Goal: Information Seeking & Learning: Check status

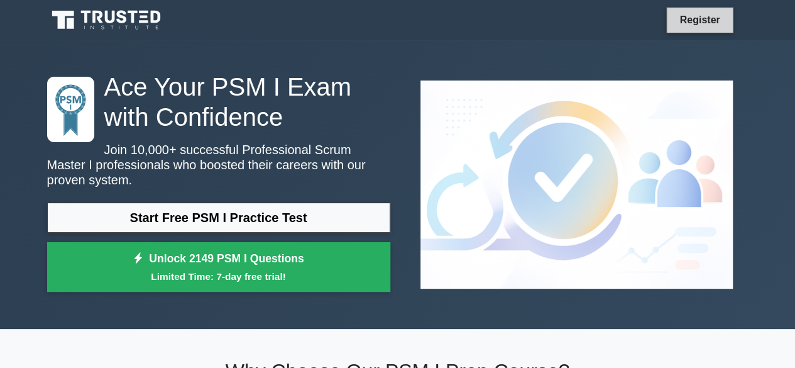
click at [710, 19] on link "Register" at bounding box center [699, 20] width 55 height 16
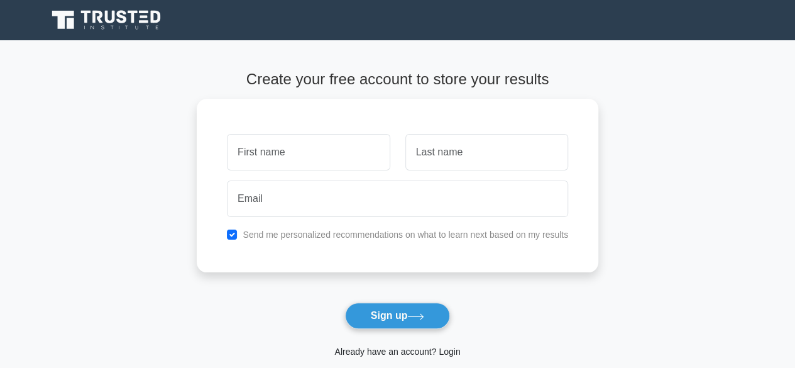
click at [414, 354] on link "Already have an account? Login" at bounding box center [397, 351] width 126 height 10
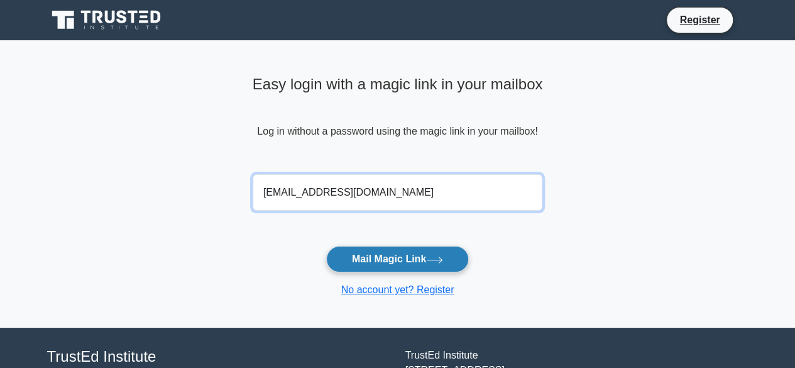
type input "[EMAIL_ADDRESS][DOMAIN_NAME]"
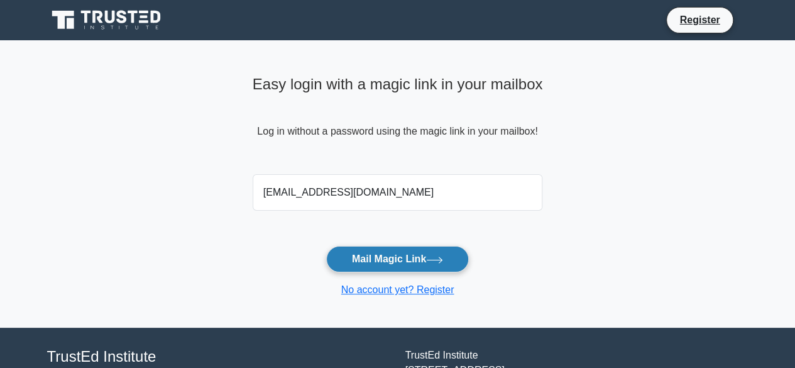
click at [381, 261] on button "Mail Magic Link" at bounding box center [397, 259] width 143 height 26
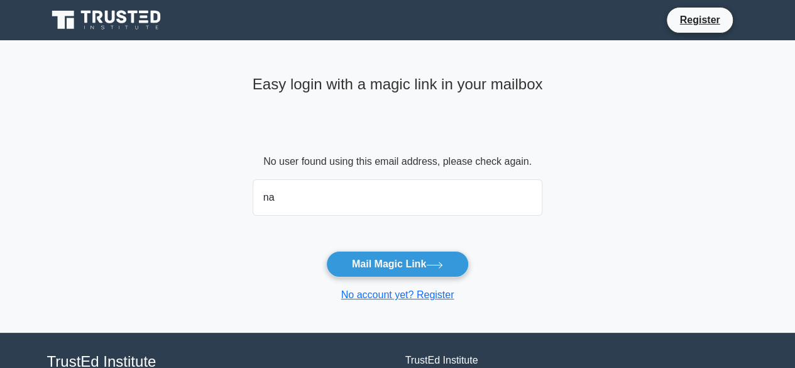
type input "n"
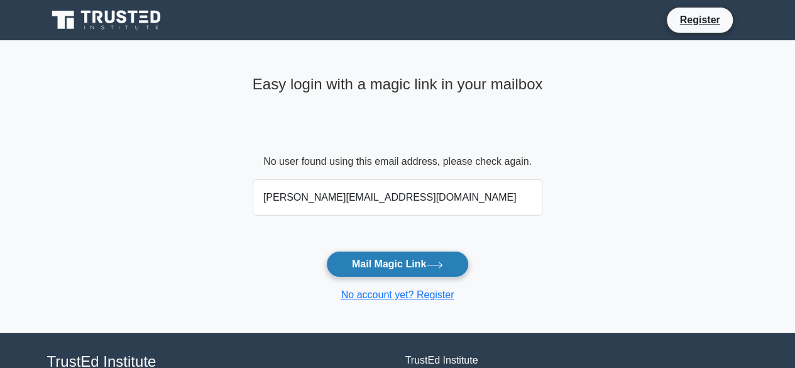
type input "puspalata.nandi@gmail.com"
click at [386, 273] on button "Mail Magic Link" at bounding box center [397, 264] width 143 height 26
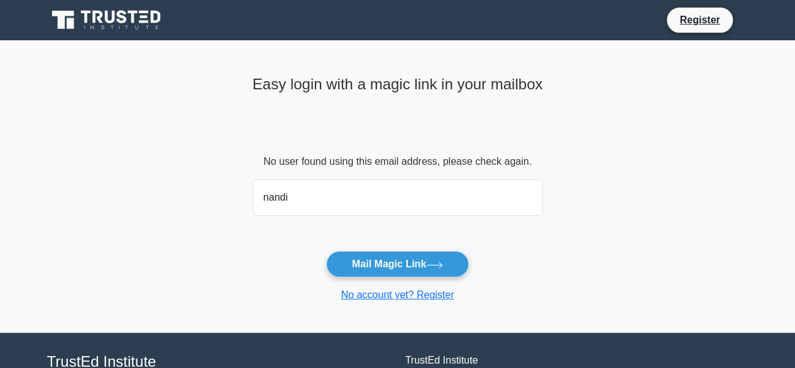
type input "nandi.puspa07@gmail.com"
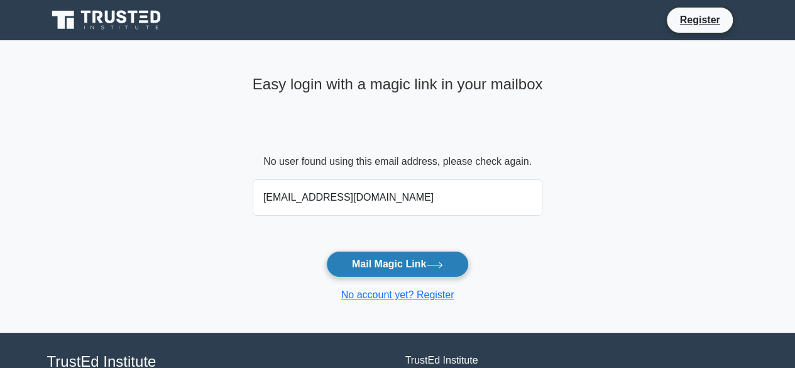
click at [401, 266] on button "Mail Magic Link" at bounding box center [397, 264] width 143 height 26
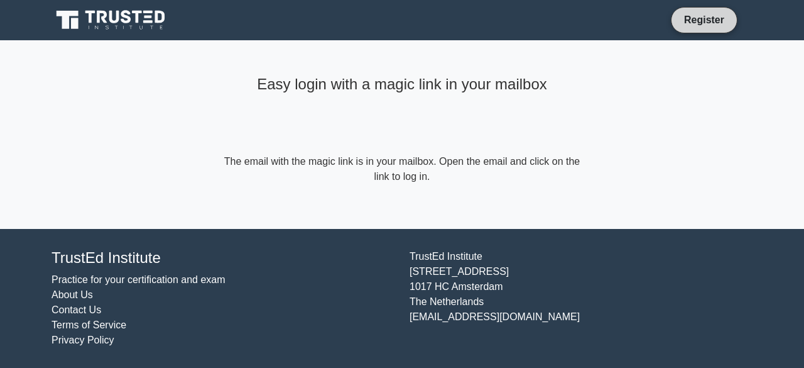
click at [707, 23] on link "Register" at bounding box center [704, 20] width 55 height 16
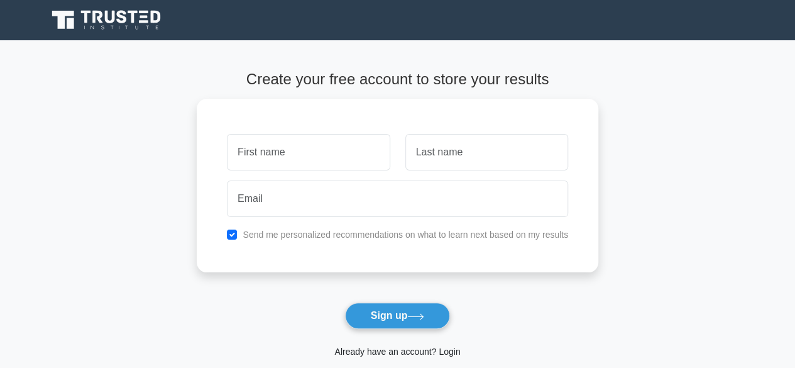
click at [391, 350] on link "Already have an account? Login" at bounding box center [397, 351] width 126 height 10
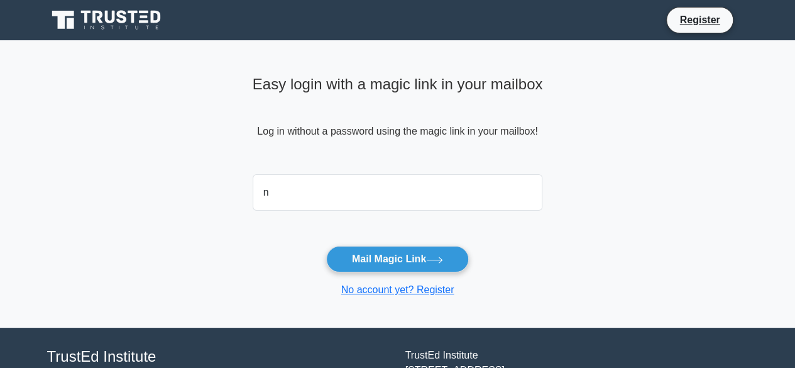
type input "[EMAIL_ADDRESS][DOMAIN_NAME]"
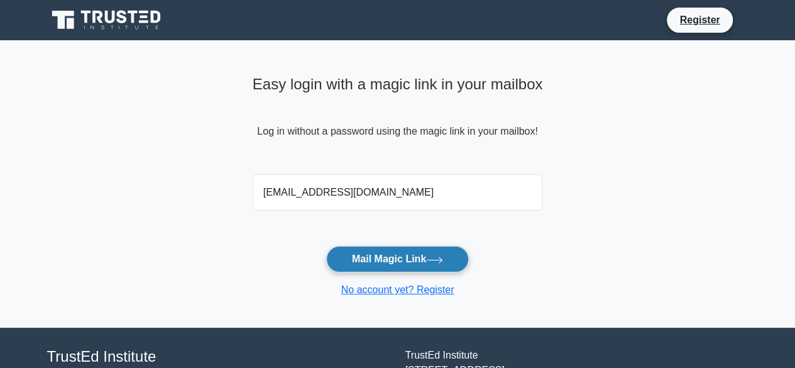
click at [392, 260] on button "Mail Magic Link" at bounding box center [397, 259] width 143 height 26
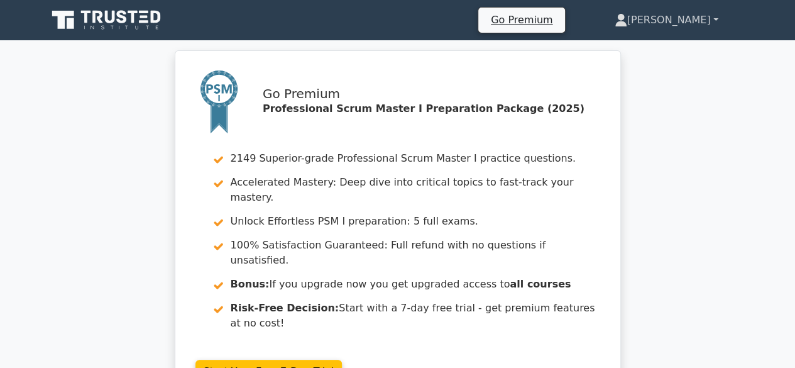
click at [719, 19] on link "[PERSON_NAME]" at bounding box center [666, 20] width 164 height 25
click at [715, 19] on link "[PERSON_NAME]" at bounding box center [666, 20] width 164 height 25
click at [702, 18] on link "[PERSON_NAME]" at bounding box center [666, 20] width 164 height 25
click at [715, 18] on link "[PERSON_NAME]" at bounding box center [666, 20] width 164 height 25
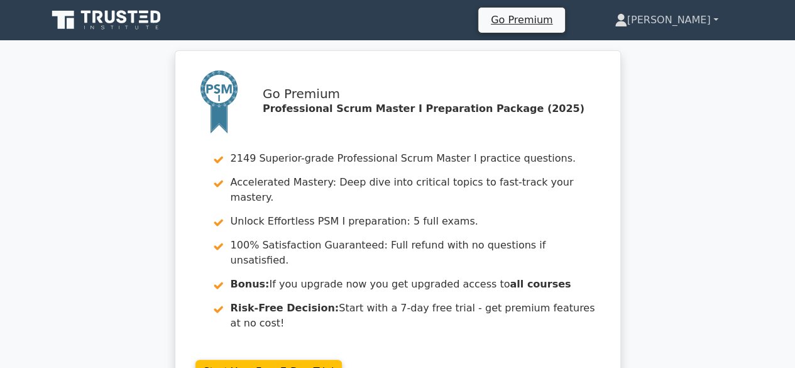
click at [715, 18] on link "[PERSON_NAME]" at bounding box center [666, 20] width 164 height 25
click at [714, 19] on link "[PERSON_NAME]" at bounding box center [666, 20] width 164 height 25
click at [689, 23] on link "[PERSON_NAME]" at bounding box center [666, 20] width 164 height 25
click at [716, 17] on link "[PERSON_NAME]" at bounding box center [666, 20] width 164 height 25
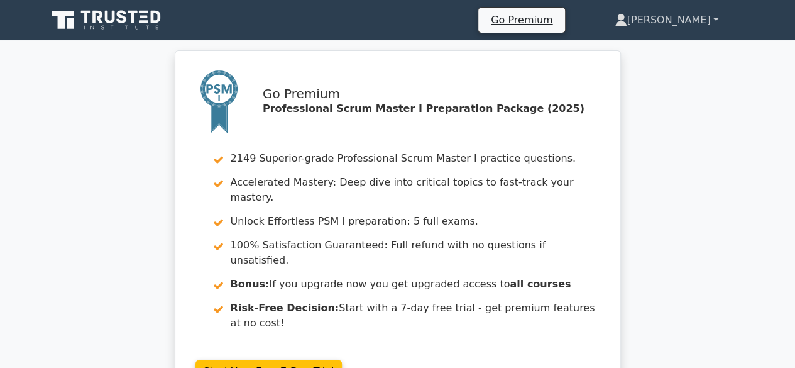
click at [716, 17] on link "[PERSON_NAME]" at bounding box center [666, 20] width 164 height 25
click at [698, 19] on link "[PERSON_NAME]" at bounding box center [666, 20] width 164 height 25
click at [714, 16] on link "[PERSON_NAME]" at bounding box center [666, 20] width 164 height 25
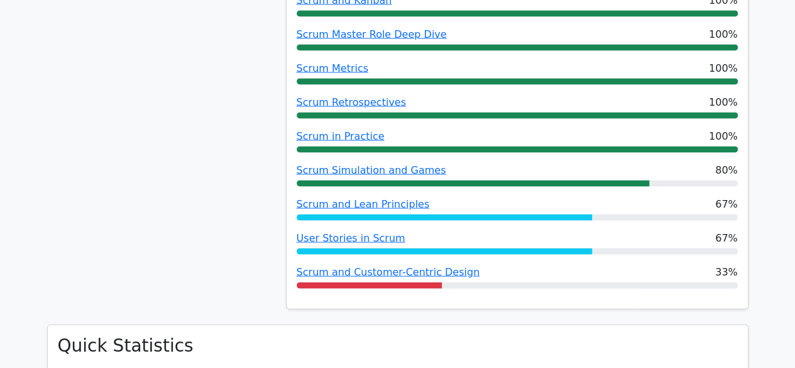
scroll to position [1292, 0]
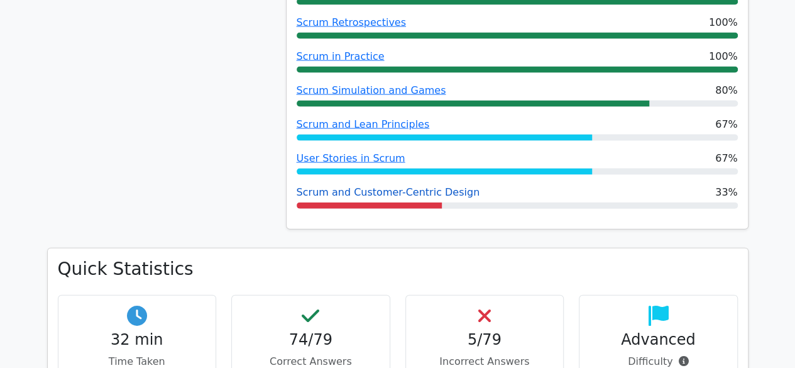
click at [413, 186] on link "Scrum and Customer-Centric Design" at bounding box center [389, 192] width 184 height 12
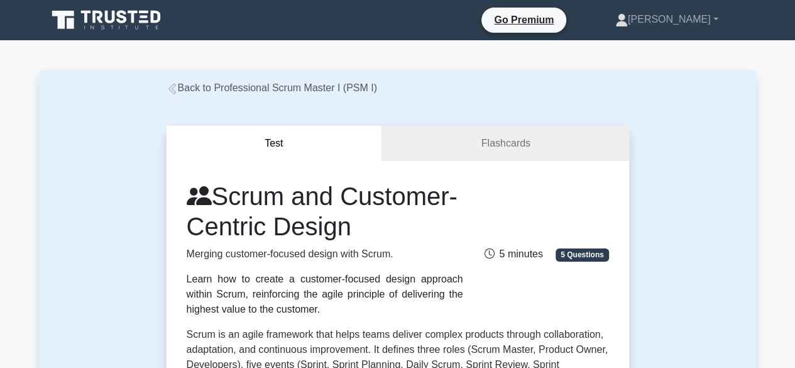
click at [173, 89] on icon at bounding box center [172, 88] width 11 height 11
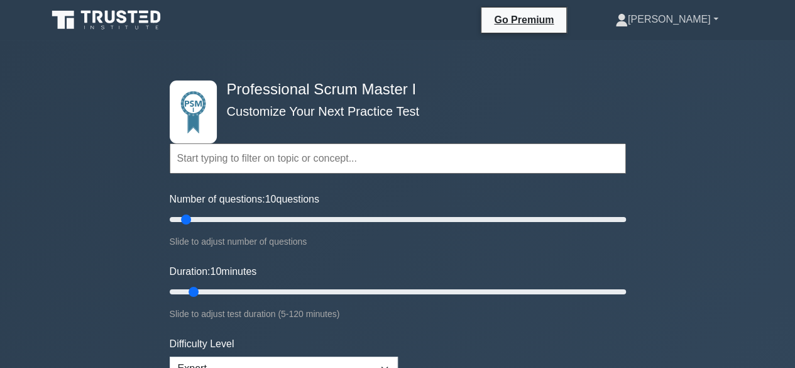
click at [720, 19] on link "[PERSON_NAME]" at bounding box center [666, 19] width 163 height 25
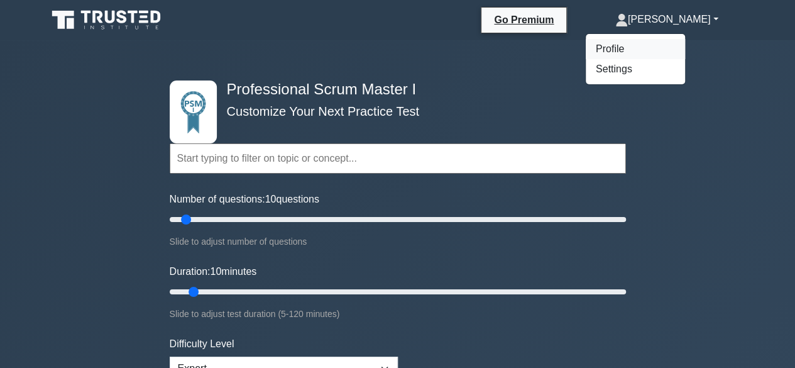
click at [663, 50] on link "Profile" at bounding box center [635, 49] width 99 height 20
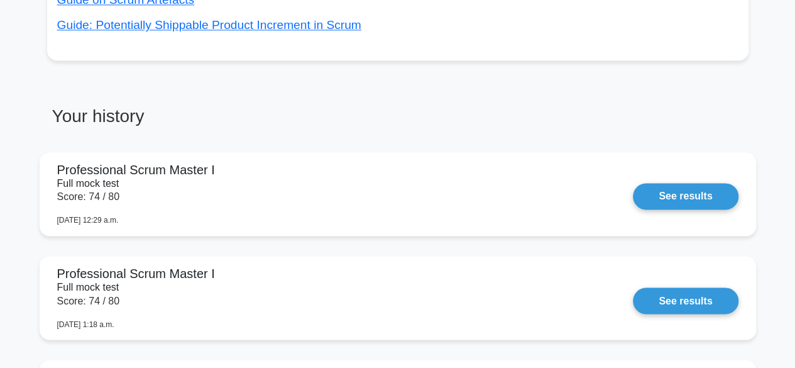
scroll to position [884, 0]
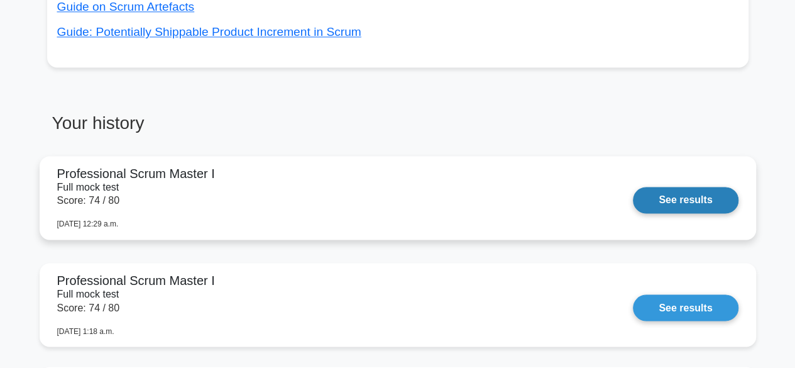
click at [682, 204] on link "See results" at bounding box center [685, 200] width 105 height 26
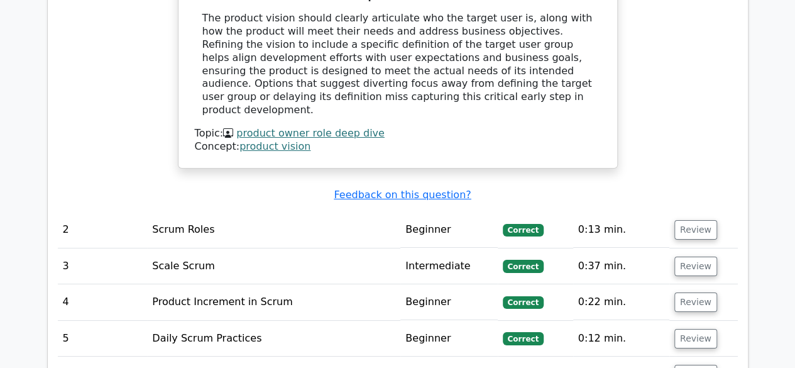
scroll to position [2257, 0]
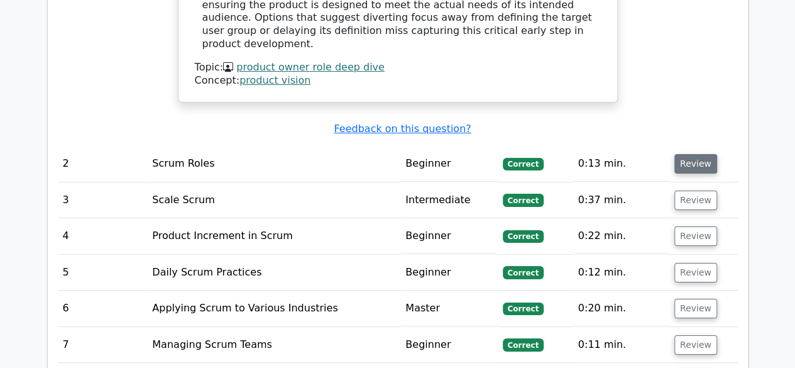
click at [703, 154] on button "Review" at bounding box center [695, 163] width 43 height 19
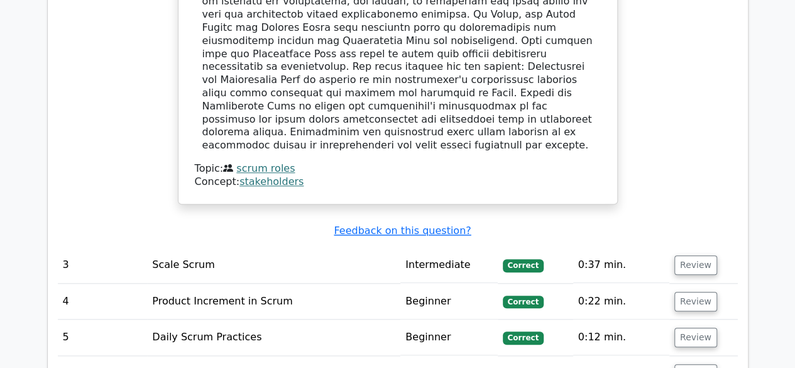
scroll to position [2844, 0]
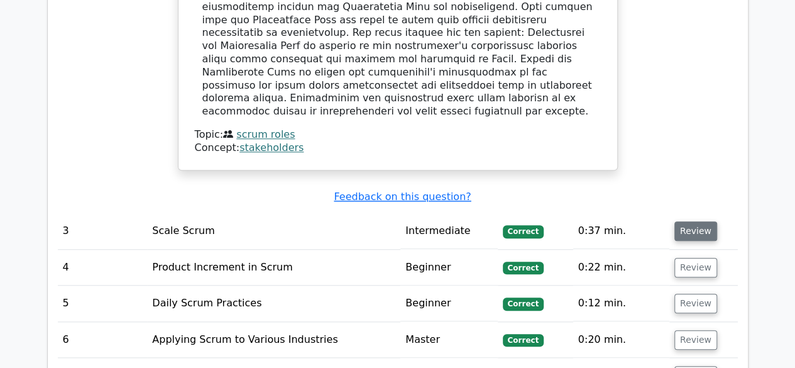
click at [695, 221] on button "Review" at bounding box center [695, 230] width 43 height 19
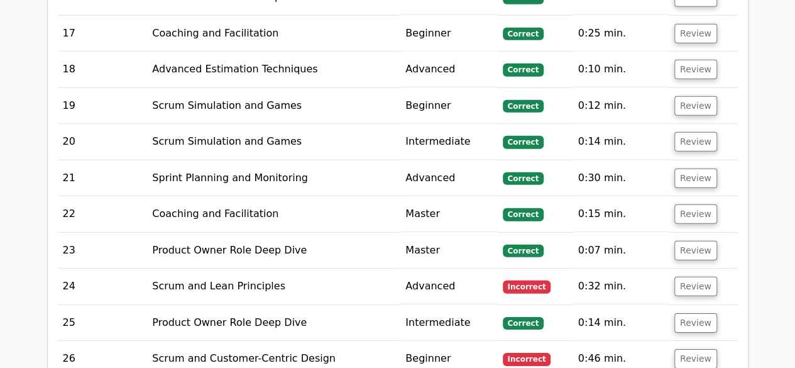
scroll to position [4199, 0]
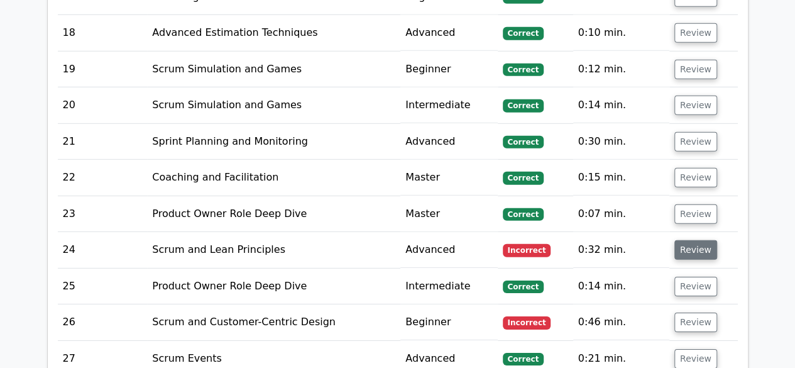
click at [693, 240] on button "Review" at bounding box center [695, 249] width 43 height 19
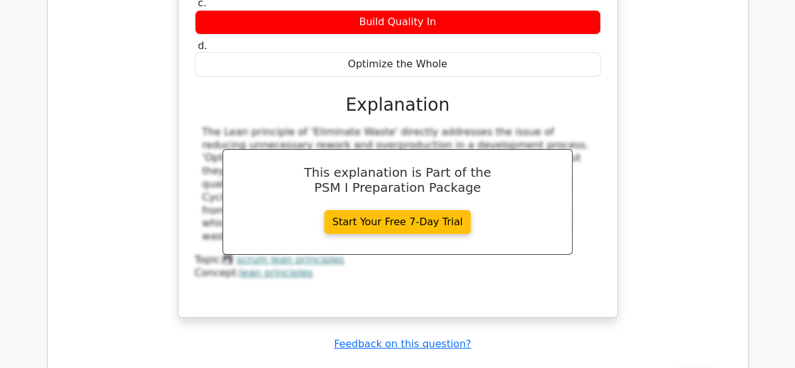
scroll to position [4702, 0]
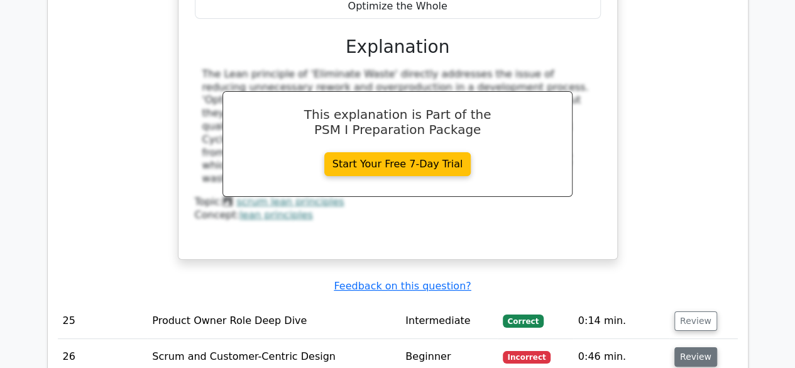
click at [691, 347] on button "Review" at bounding box center [695, 356] width 43 height 19
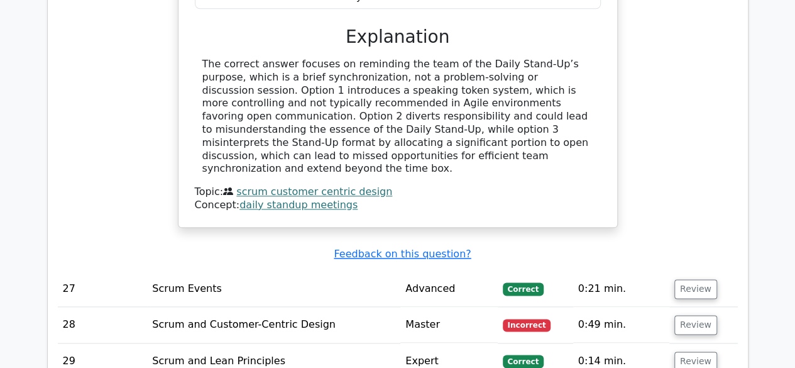
scroll to position [5498, 0]
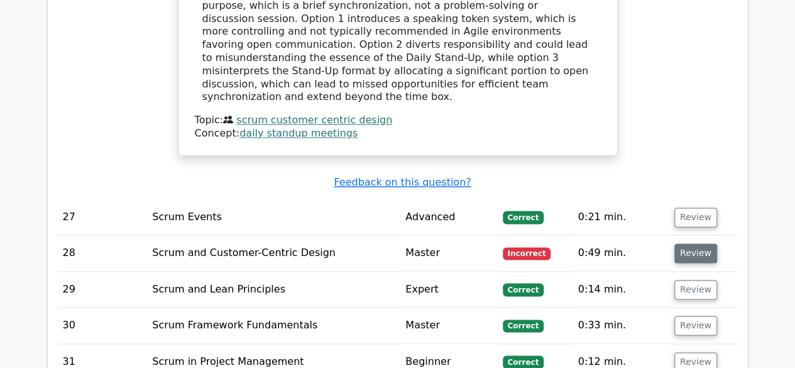
click at [693, 243] on button "Review" at bounding box center [695, 252] width 43 height 19
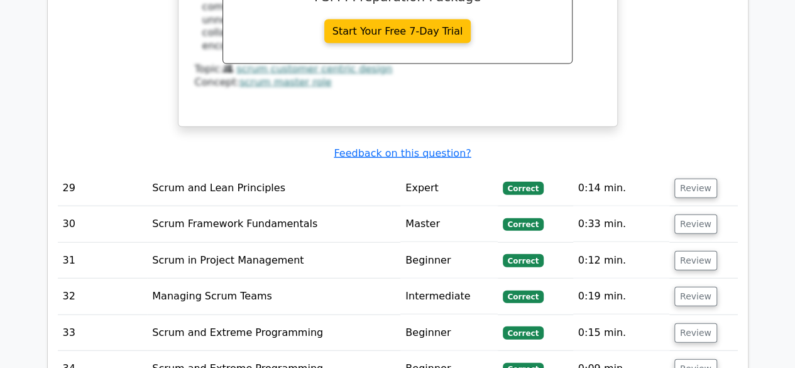
scroll to position [6219, 0]
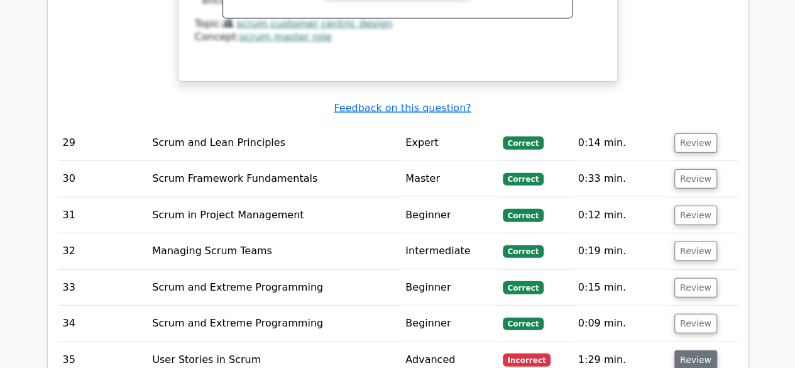
click at [688, 350] on button "Review" at bounding box center [695, 359] width 43 height 19
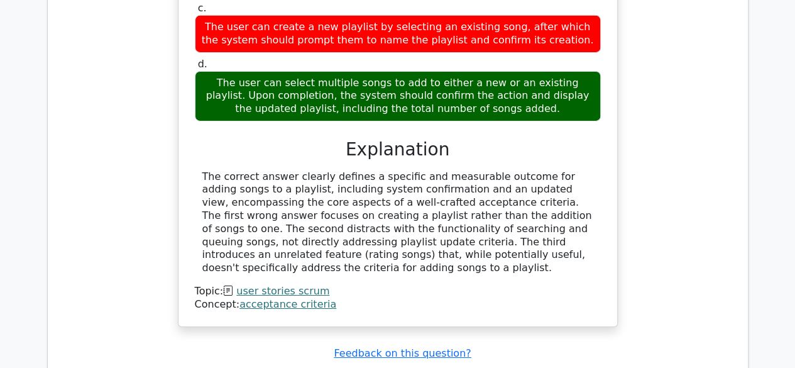
scroll to position [7064, 0]
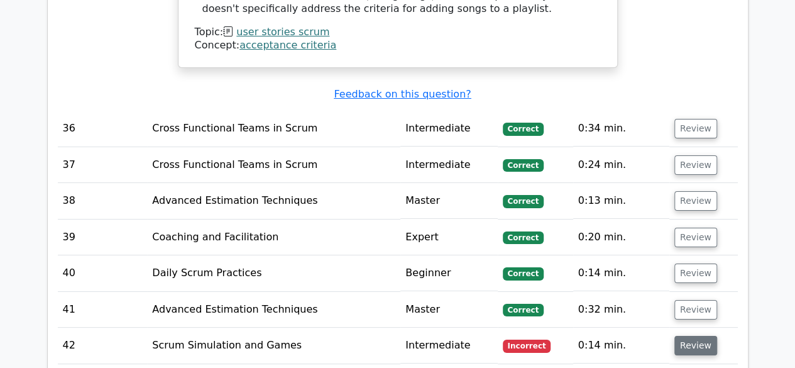
click at [693, 336] on button "Review" at bounding box center [695, 345] width 43 height 19
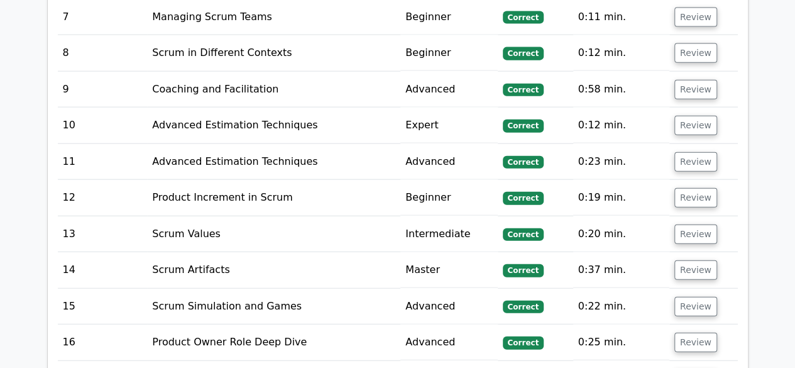
scroll to position [3785, 0]
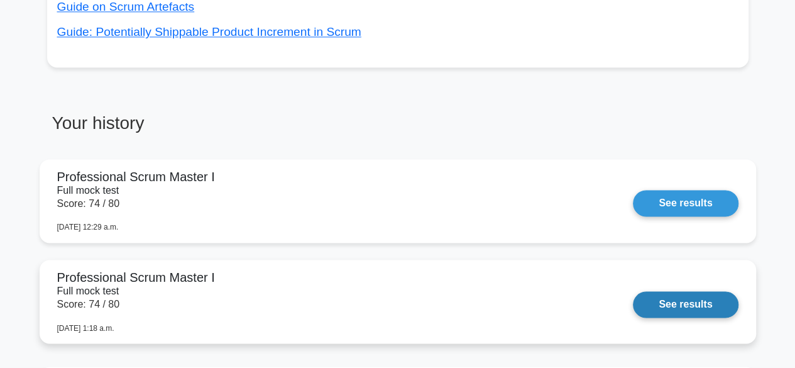
click at [676, 302] on link "See results" at bounding box center [685, 304] width 105 height 26
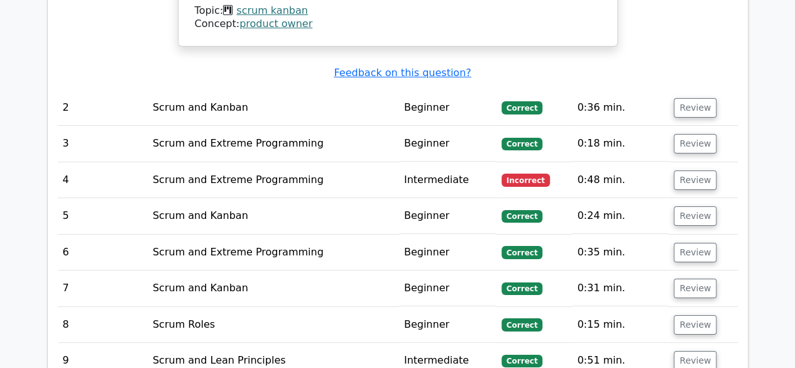
scroll to position [2321, 0]
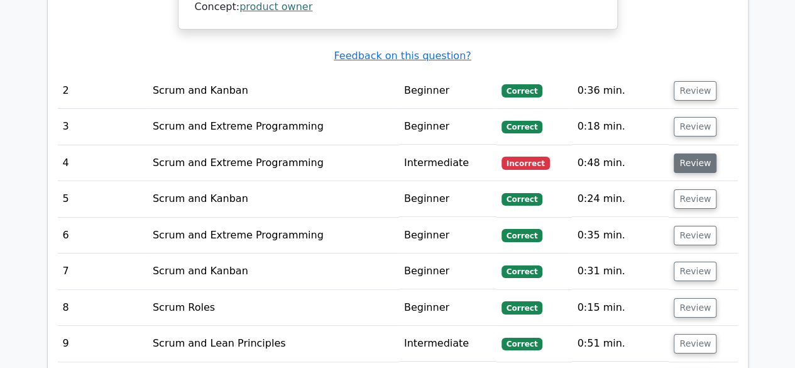
click at [693, 153] on button "Review" at bounding box center [695, 162] width 43 height 19
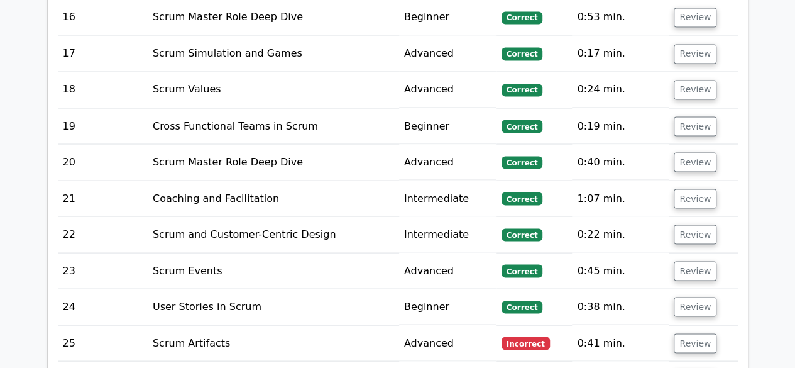
scroll to position [3461, 0]
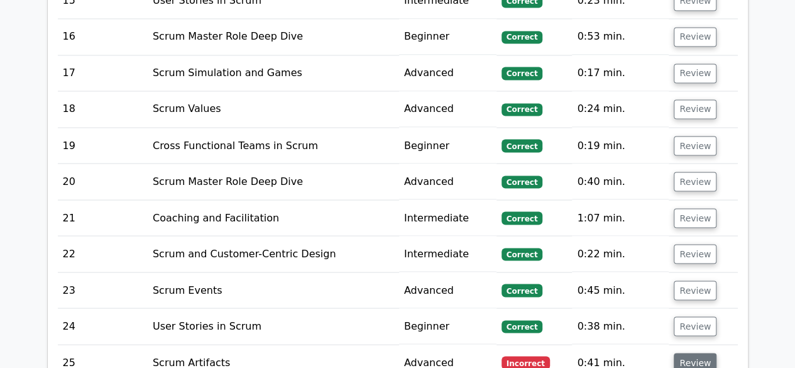
click at [694, 353] on button "Review" at bounding box center [695, 362] width 43 height 19
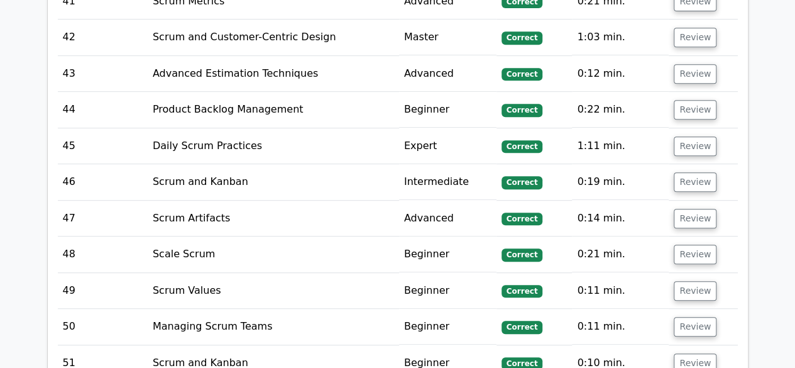
scroll to position [5229, 0]
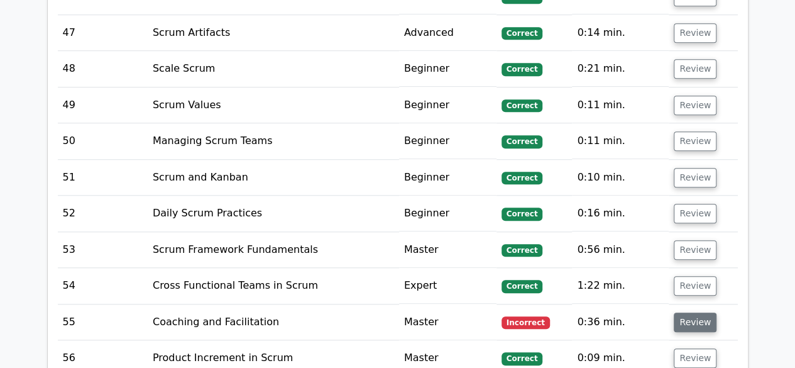
click at [694, 312] on button "Review" at bounding box center [695, 321] width 43 height 19
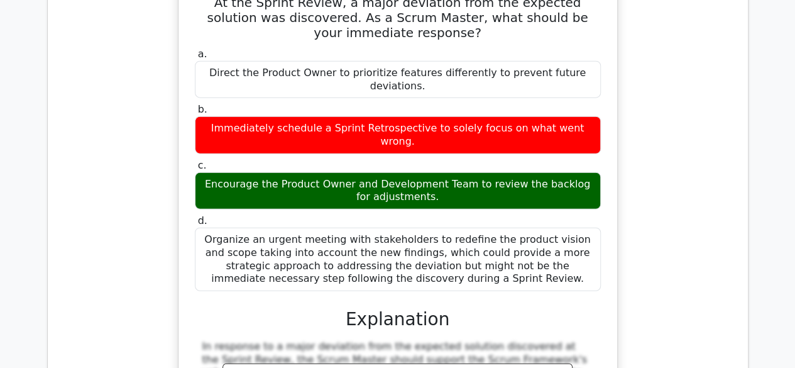
scroll to position [3861, 0]
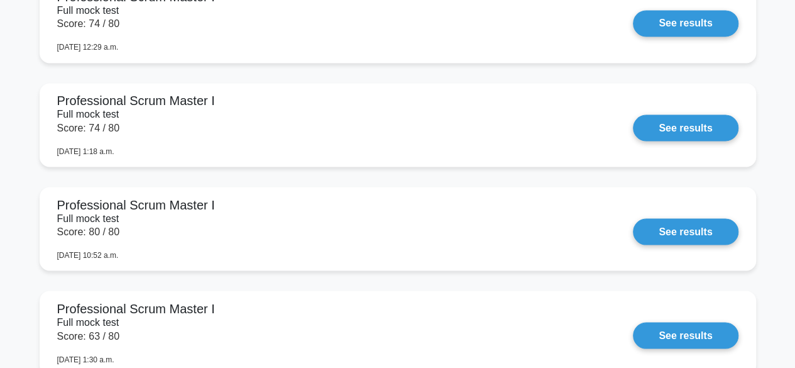
scroll to position [1070, 0]
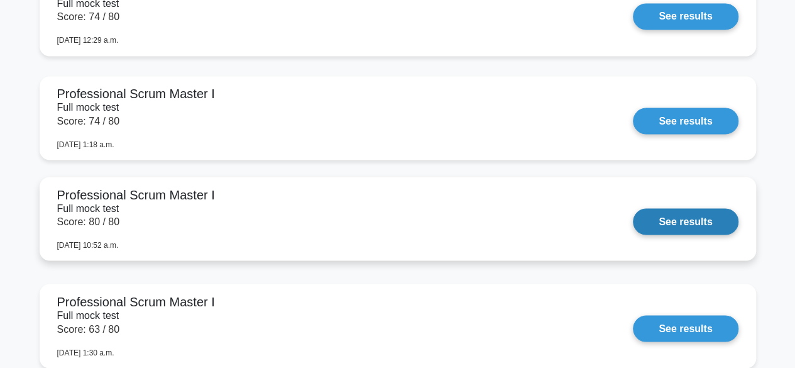
click at [692, 229] on link "See results" at bounding box center [685, 221] width 105 height 26
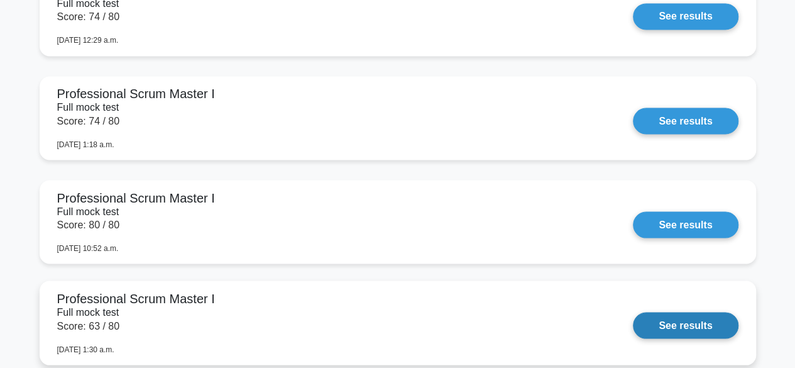
click at [684, 319] on link "See results" at bounding box center [685, 325] width 105 height 26
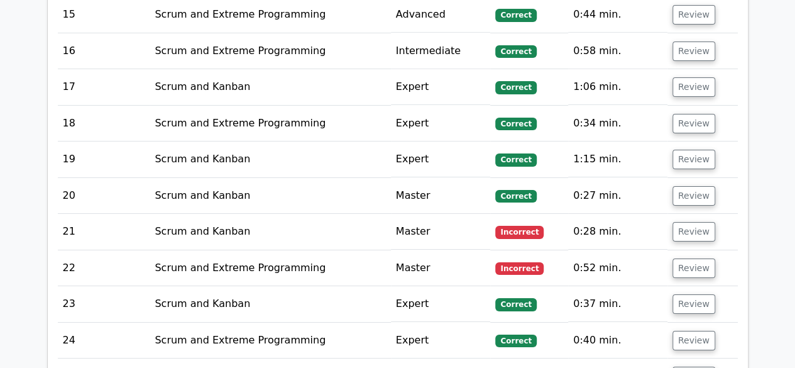
scroll to position [2156, 0]
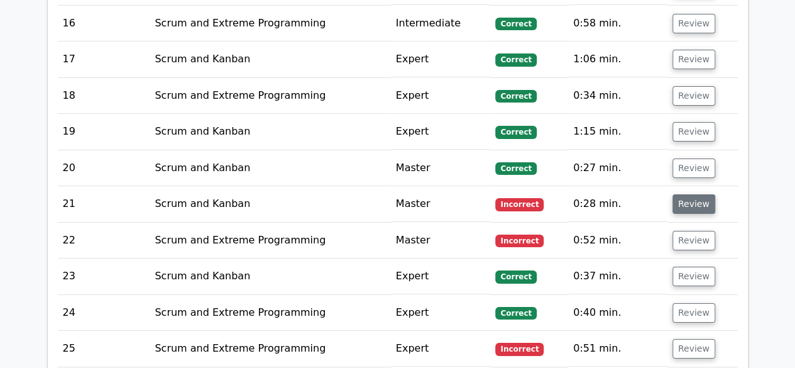
click at [689, 194] on button "Review" at bounding box center [693, 203] width 43 height 19
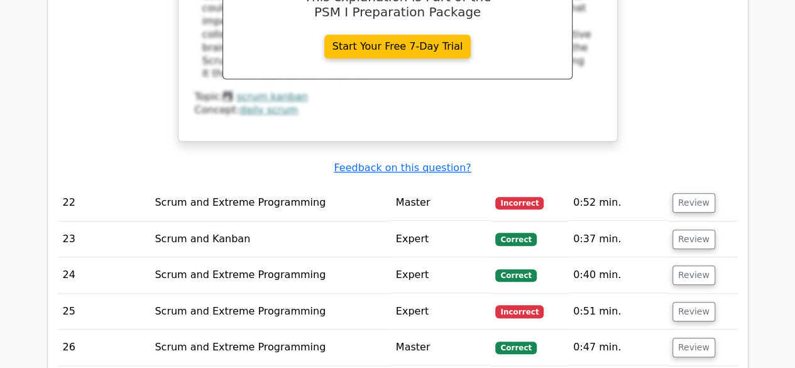
scroll to position [2750, 0]
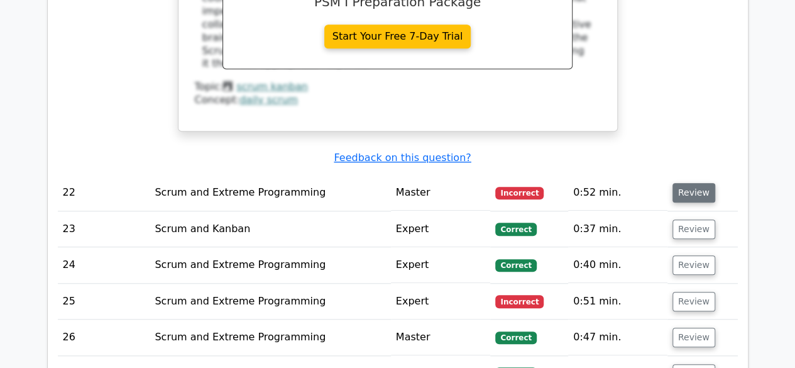
click at [691, 183] on button "Review" at bounding box center [693, 192] width 43 height 19
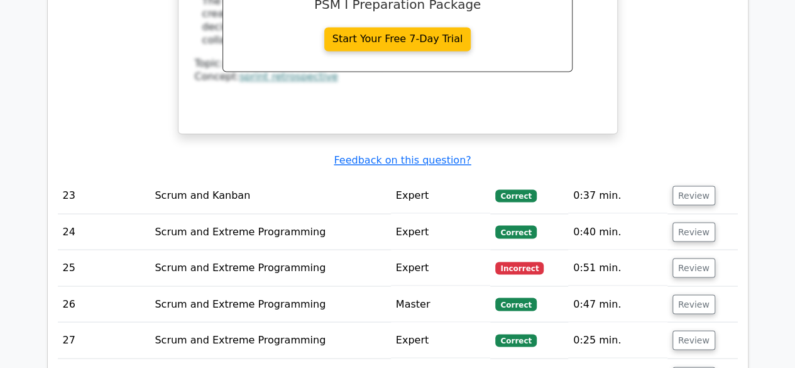
scroll to position [3447, 0]
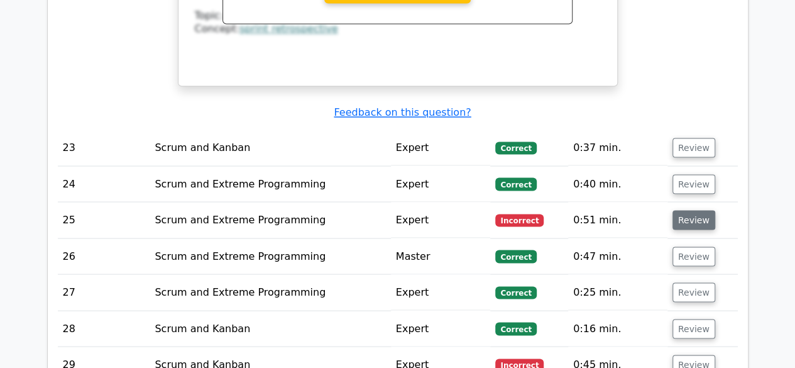
click at [692, 210] on button "Review" at bounding box center [693, 219] width 43 height 19
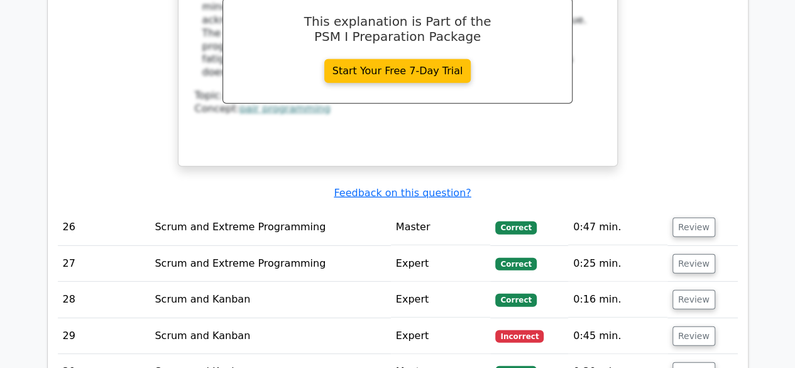
scroll to position [4187, 0]
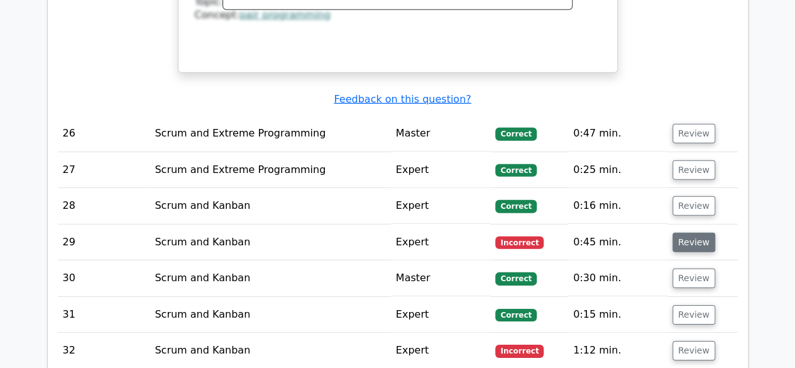
click at [684, 233] on button "Review" at bounding box center [693, 242] width 43 height 19
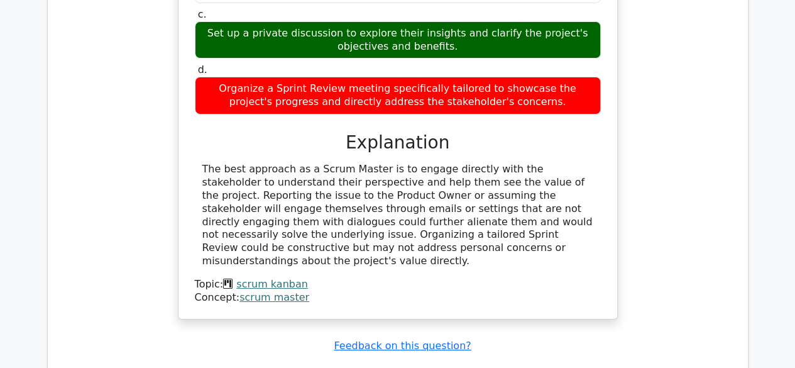
scroll to position [4790, 0]
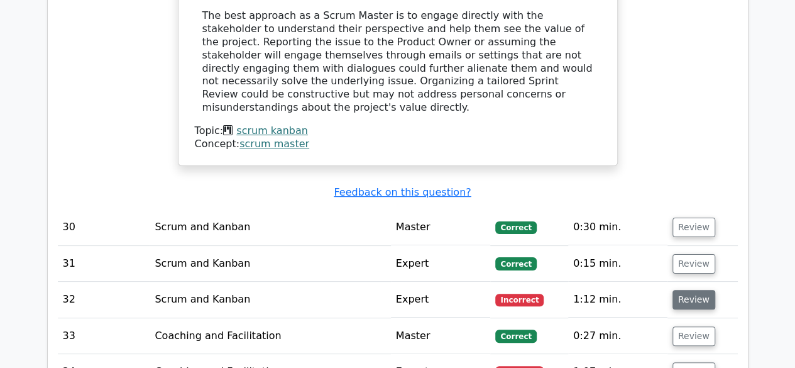
click at [687, 290] on button "Review" at bounding box center [693, 299] width 43 height 19
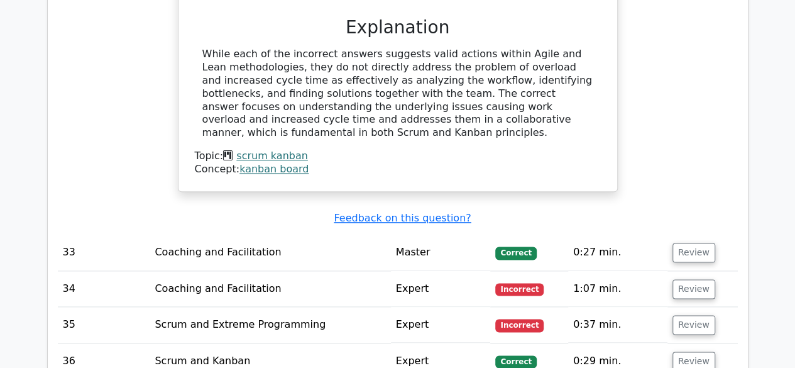
scroll to position [5481, 0]
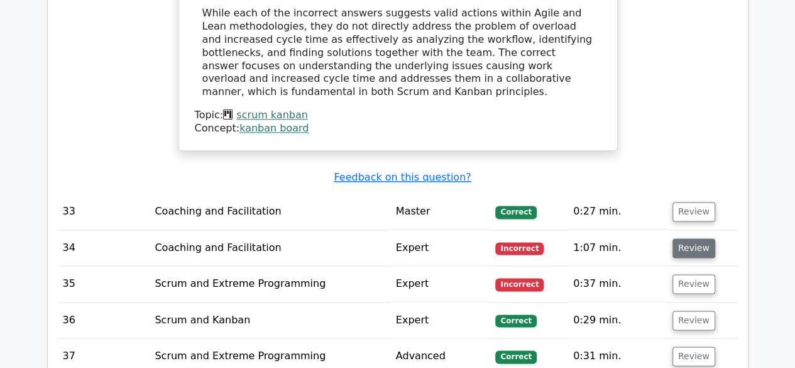
click at [694, 238] on button "Review" at bounding box center [693, 247] width 43 height 19
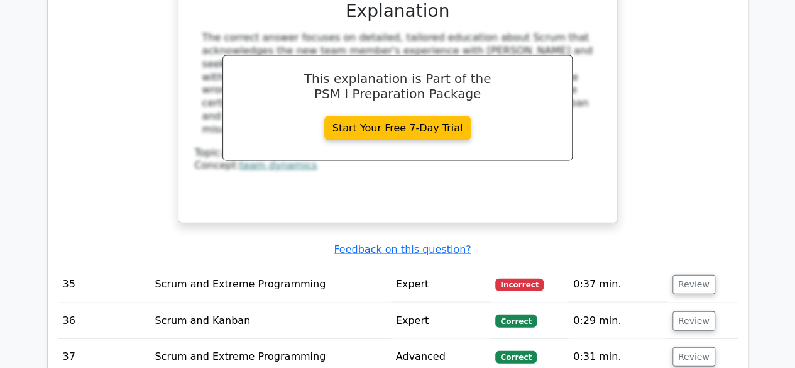
scroll to position [6077, 0]
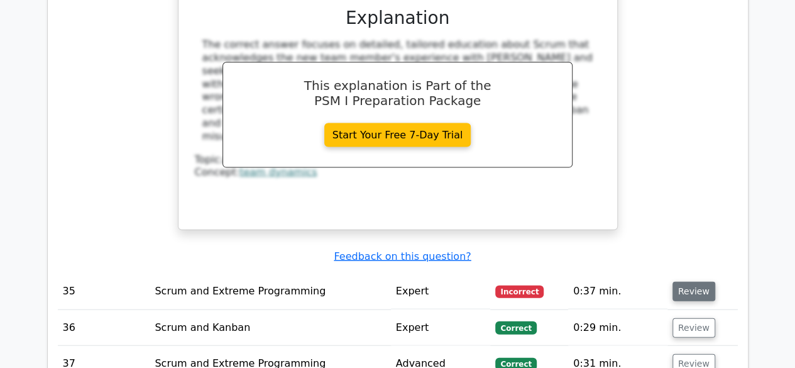
click at [685, 282] on button "Review" at bounding box center [693, 291] width 43 height 19
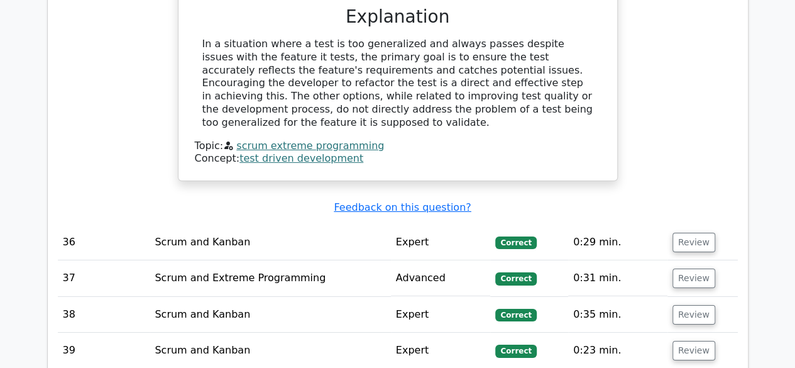
scroll to position [6765, 0]
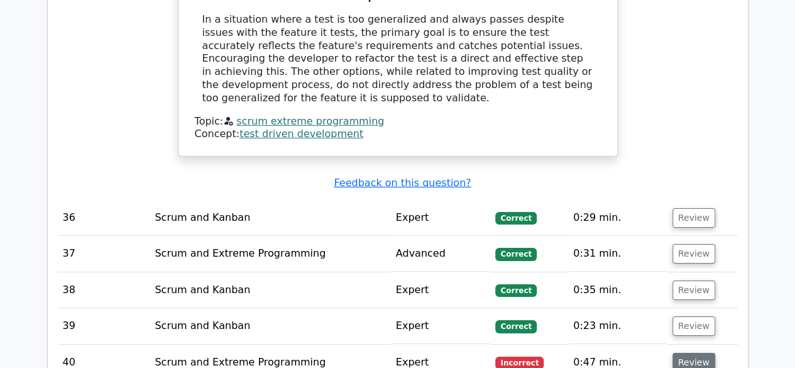
click at [686, 353] on button "Review" at bounding box center [693, 362] width 43 height 19
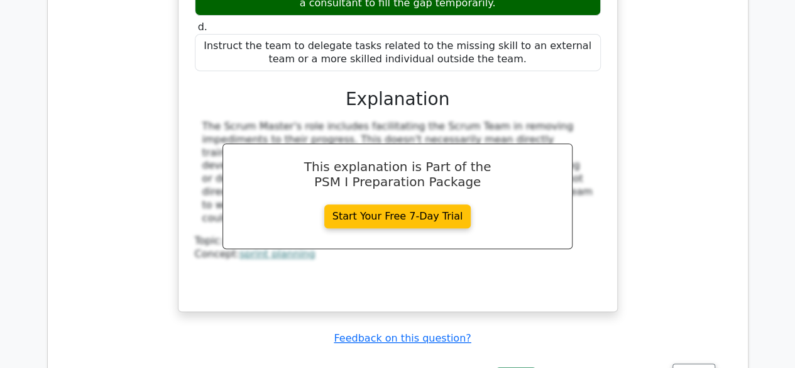
scroll to position [7418, 0]
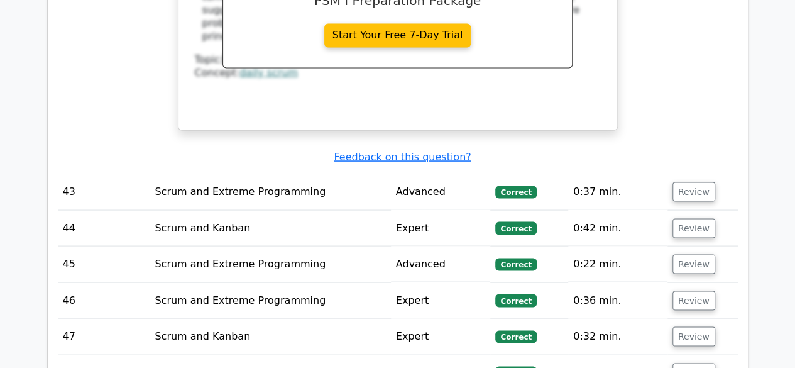
scroll to position [8286, 0]
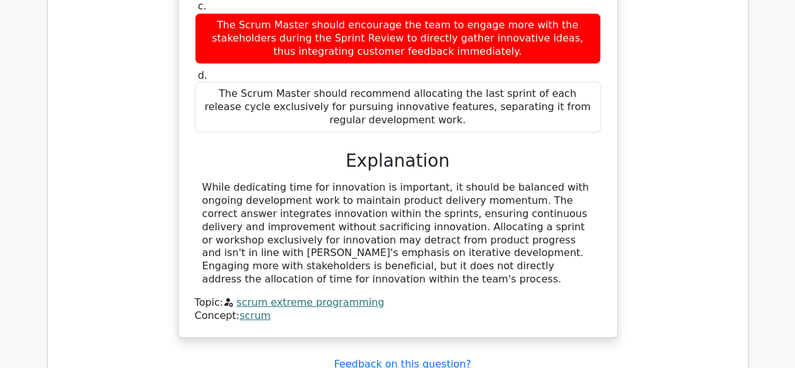
scroll to position [8951, 0]
